Goal: Information Seeking & Learning: Learn about a topic

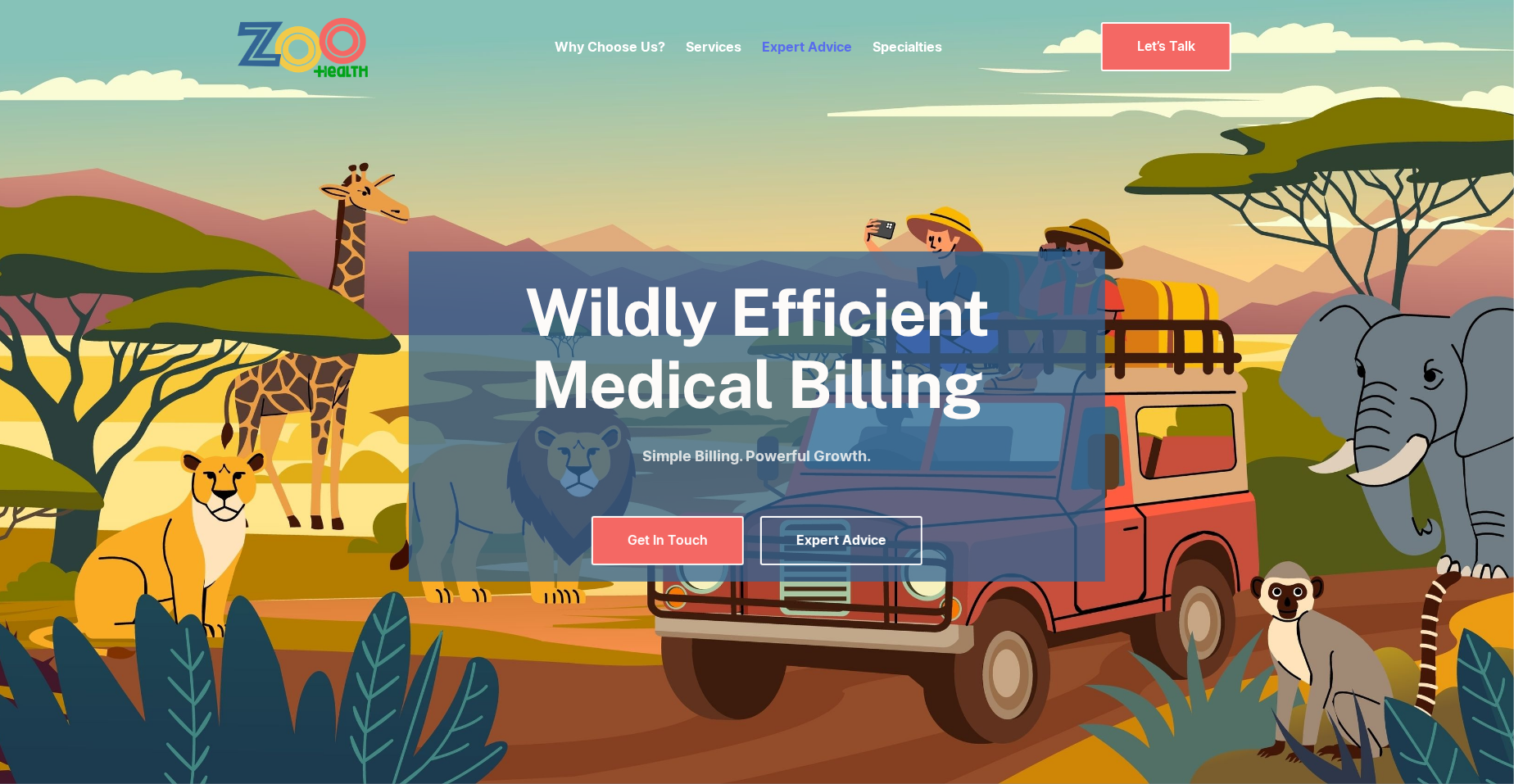
click at [801, 43] on link "Expert Advice" at bounding box center [808, 46] width 90 height 16
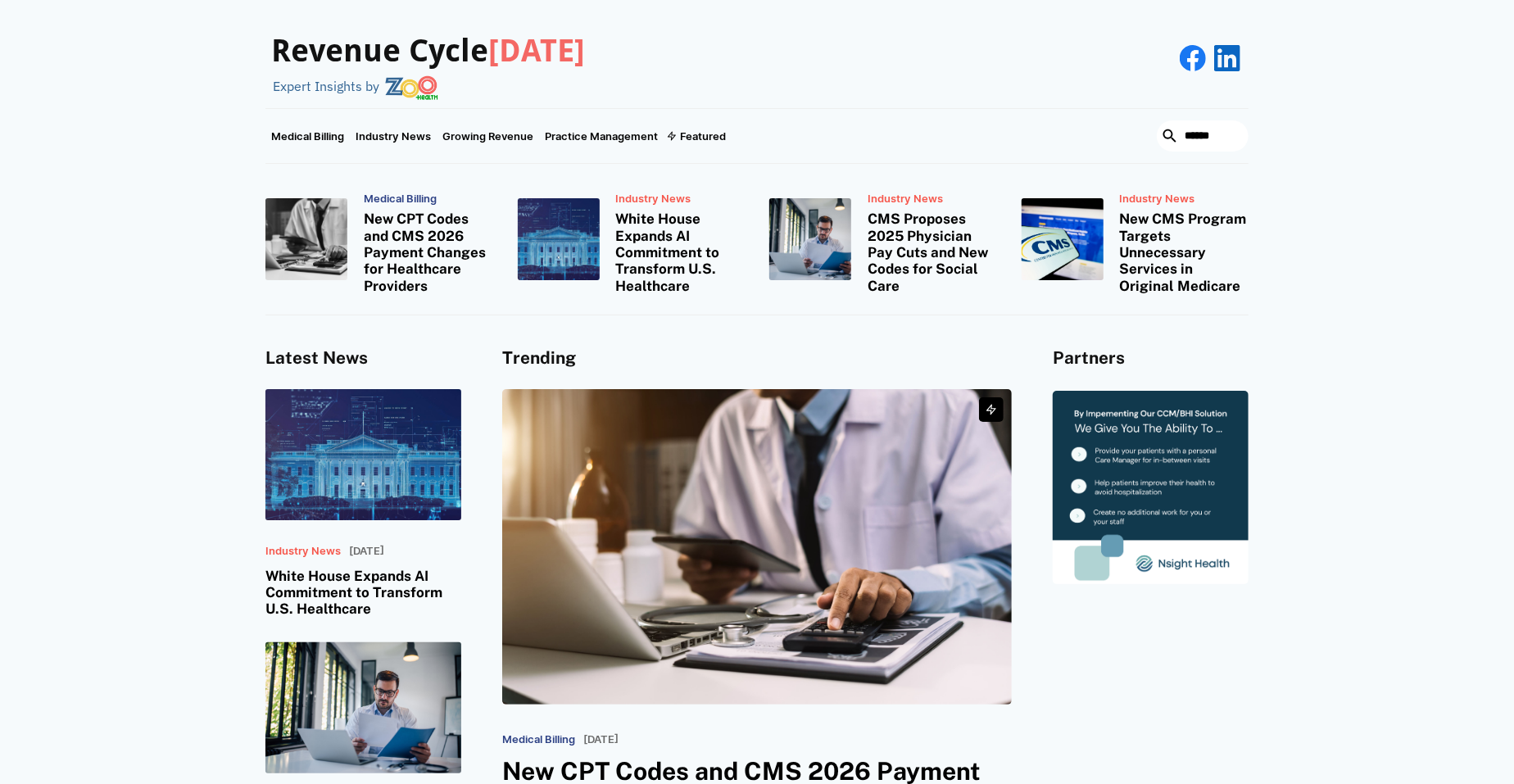
click at [396, 236] on h3 "New CPT Codes and CMS 2026 Payment Changes for Healthcare Providers" at bounding box center [428, 252] width 130 height 84
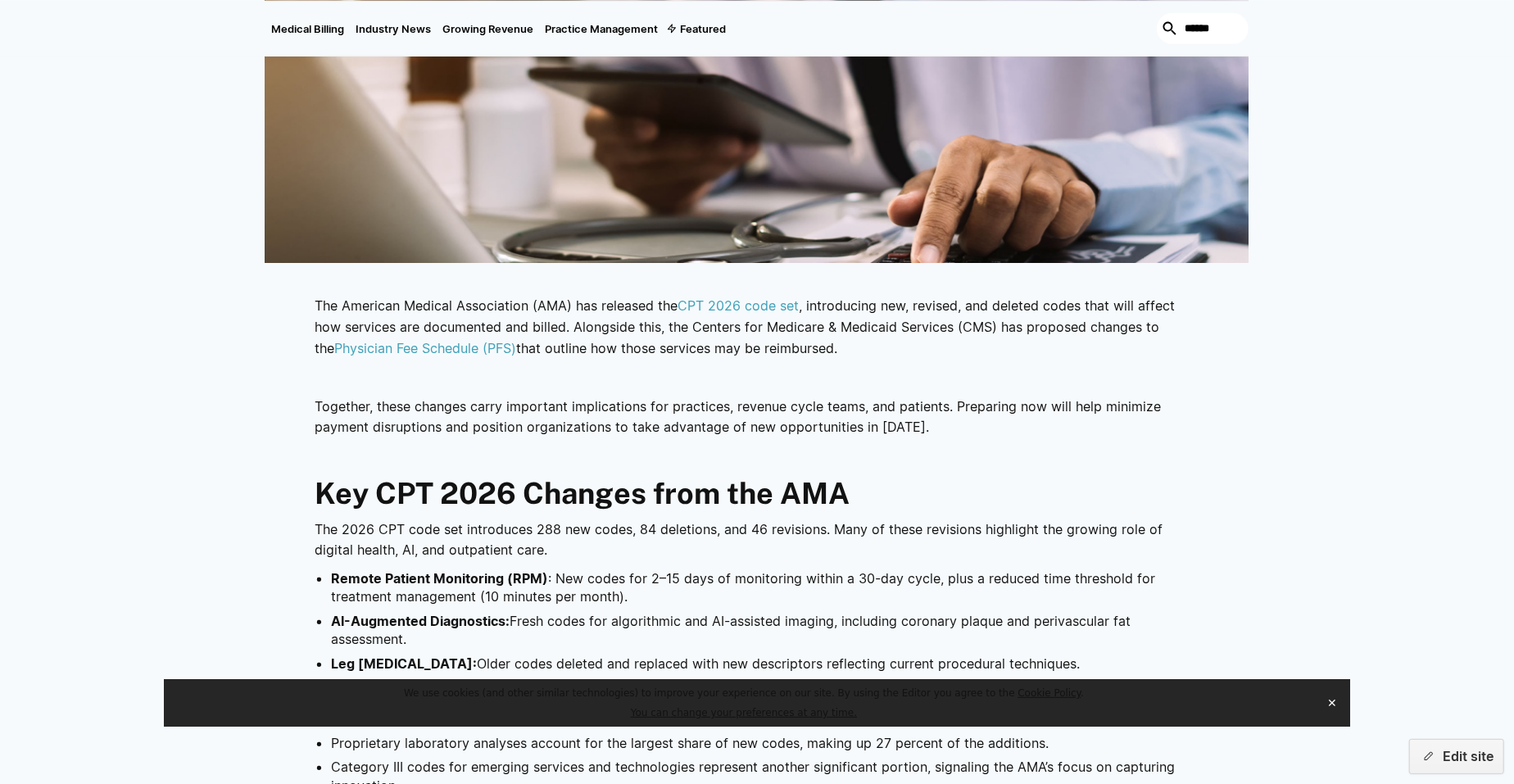
scroll to position [623, 0]
